Goal: Use online tool/utility: Utilize a website feature to perform a specific function

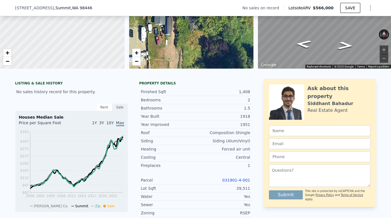
scroll to position [72, 0]
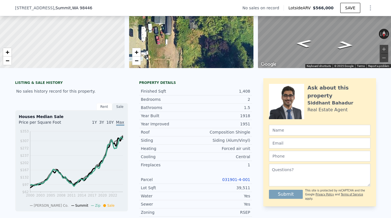
click at [239, 179] on link "031901-4-001" at bounding box center [236, 179] width 28 height 5
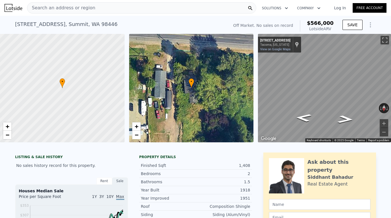
scroll to position [0, 0]
click at [89, 12] on div "Search an address or region" at bounding box center [61, 8] width 68 height 11
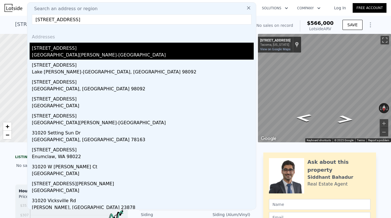
type input "[STREET_ADDRESS]"
click at [59, 55] on div "[GEOGRAPHIC_DATA][PERSON_NAME]-[GEOGRAPHIC_DATA]" at bounding box center [143, 56] width 222 height 8
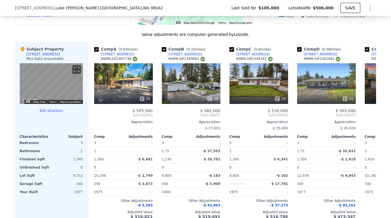
scroll to position [548, 0]
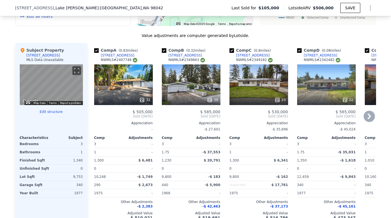
click at [137, 86] on div "32" at bounding box center [123, 84] width 59 height 41
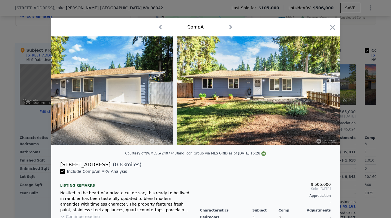
scroll to position [0, 5035]
click at [332, 28] on icon "button" at bounding box center [332, 27] width 5 height 5
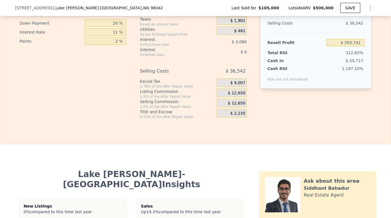
scroll to position [837, 0]
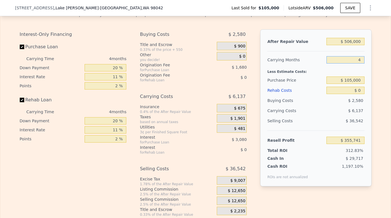
click at [362, 61] on input "4" at bounding box center [346, 59] width 38 height 7
type input "3"
type input "$ 357,275"
type input "3"
click at [362, 80] on input "$ 105,000" at bounding box center [346, 79] width 38 height 7
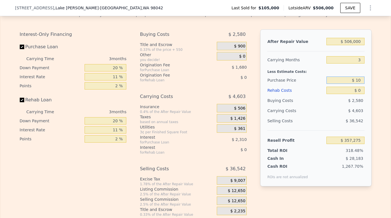
type input "$ 1"
click at [363, 91] on input "$ 0" at bounding box center [346, 90] width 38 height 7
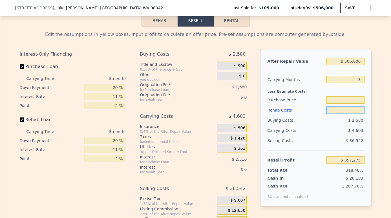
scroll to position [816, 0]
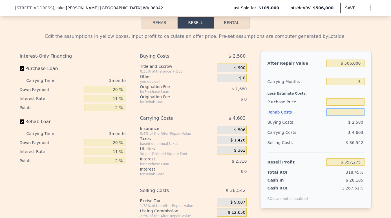
type input "$ 105,000"
type input "$ 7"
type input "$ 357,268"
type input "$ 70"
type input "$ 357,201"
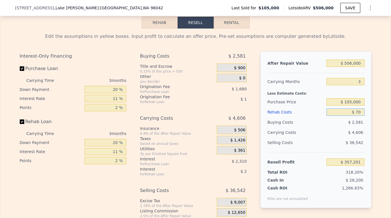
type input "$ 700"
type input "$ 356,549"
type input "$ 7,000"
type input "$ 350,010"
type input "$ 70,000"
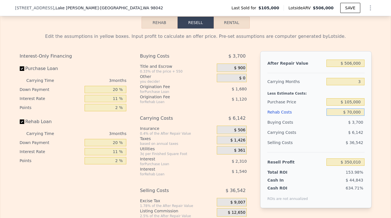
type input "$ 284,616"
click at [317, 118] on div "Buying Costs" at bounding box center [295, 122] width 57 height 10
click at [353, 102] on input "$ 105,000" at bounding box center [346, 101] width 38 height 7
type input "$ 300,000"
type input "$ 81,557"
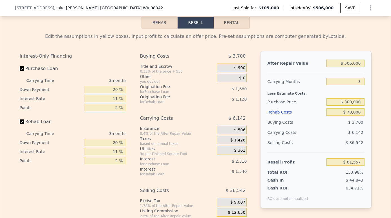
click at [330, 139] on div "$ 36,542" at bounding box center [346, 142] width 38 height 10
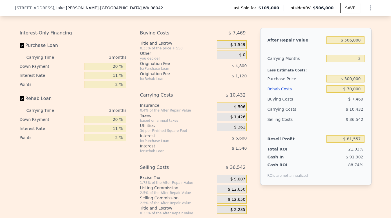
scroll to position [839, 0]
type input "4"
type input "$ 0"
type input "$ 355,741"
click at [352, 78] on input "$ 300,000" at bounding box center [346, 77] width 38 height 7
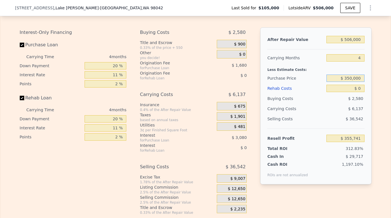
type input "$ 350,000"
click at [336, 109] on div "$ 13,325" at bounding box center [335, 109] width 60 height 10
type input "$ 98,817"
click at [352, 78] on input "$ 350,000" at bounding box center [346, 77] width 38 height 7
type input "$ 380,000"
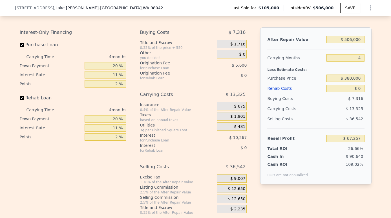
click at [331, 104] on div "$ 13,325" at bounding box center [335, 109] width 60 height 10
type input "$ 67,358"
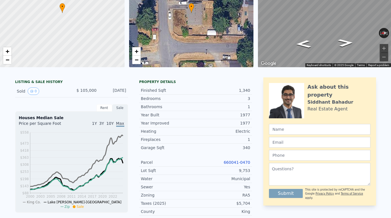
scroll to position [0, 0]
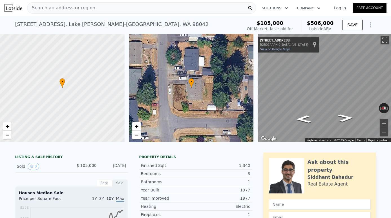
click at [111, 11] on div "Search an address or region" at bounding box center [141, 7] width 229 height 11
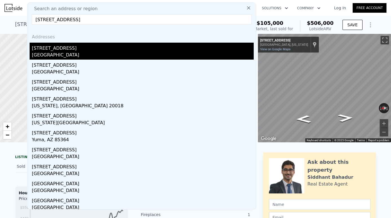
type input "[STREET_ADDRESS]"
click at [70, 51] on div "[STREET_ADDRESS]" at bounding box center [143, 47] width 222 height 9
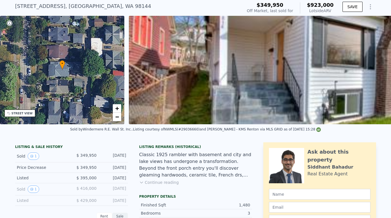
scroll to position [19, 0]
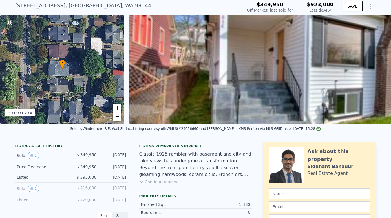
click at [167, 182] on button "Continue reading" at bounding box center [159, 182] width 40 height 6
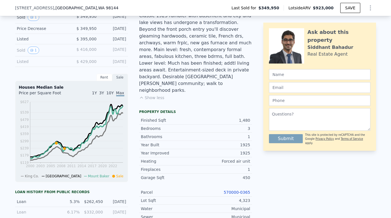
scroll to position [157, 0]
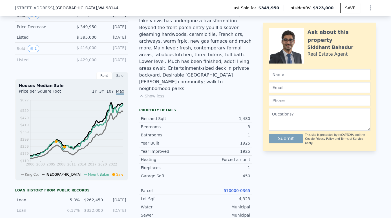
click at [240, 188] on link "570000-0365" at bounding box center [237, 190] width 27 height 5
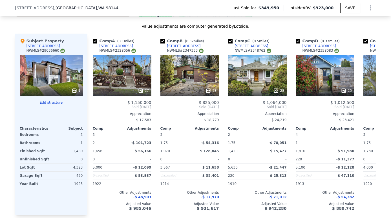
scroll to position [0, 0]
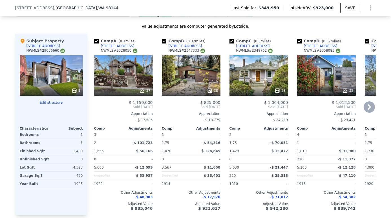
click at [204, 62] on div "38" at bounding box center [191, 75] width 59 height 41
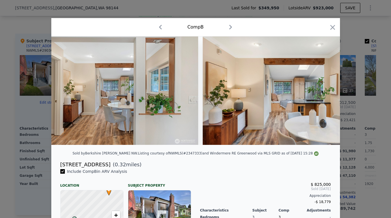
scroll to position [0, 1705]
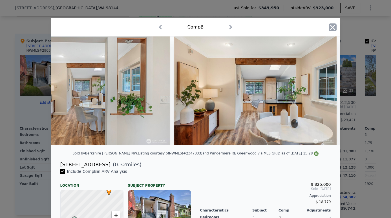
click at [333, 25] on icon "button" at bounding box center [333, 27] width 8 height 8
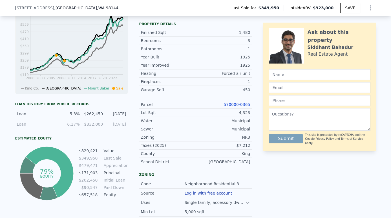
scroll to position [243, 0]
